Goal: Task Accomplishment & Management: Use online tool/utility

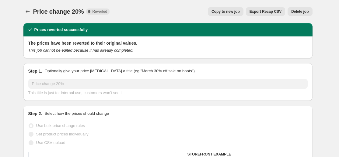
select select "percentage"
click at [28, 15] on button "Price change jobs" at bounding box center [27, 11] width 9 height 9
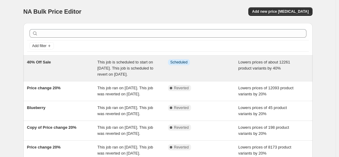
click at [128, 78] on div "This job is scheduled to start on [DATE]. This job is scheduled to revert on [D…" at bounding box center [132, 68] width 71 height 18
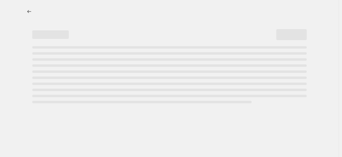
select select "percentage"
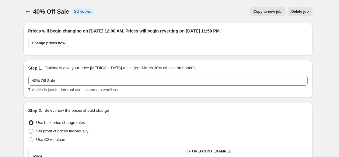
click at [57, 46] on button "Change prices now" at bounding box center [48, 43] width 41 height 9
radio input "true"
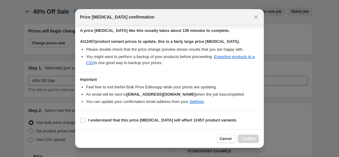
scroll to position [100, 0]
click at [82, 121] on input "I understand that this price [MEDICAL_DATA] will affect 12457 product variants" at bounding box center [82, 120] width 5 height 5
checkbox input "true"
click at [245, 142] on button "Confirm" at bounding box center [248, 139] width 21 height 9
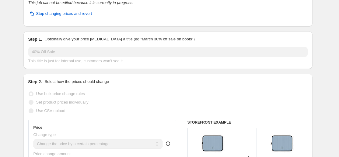
scroll to position [0, 0]
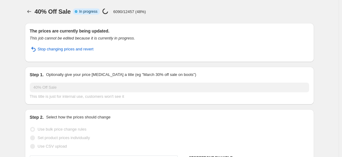
select select "percentage"
